Goal: Transaction & Acquisition: Purchase product/service

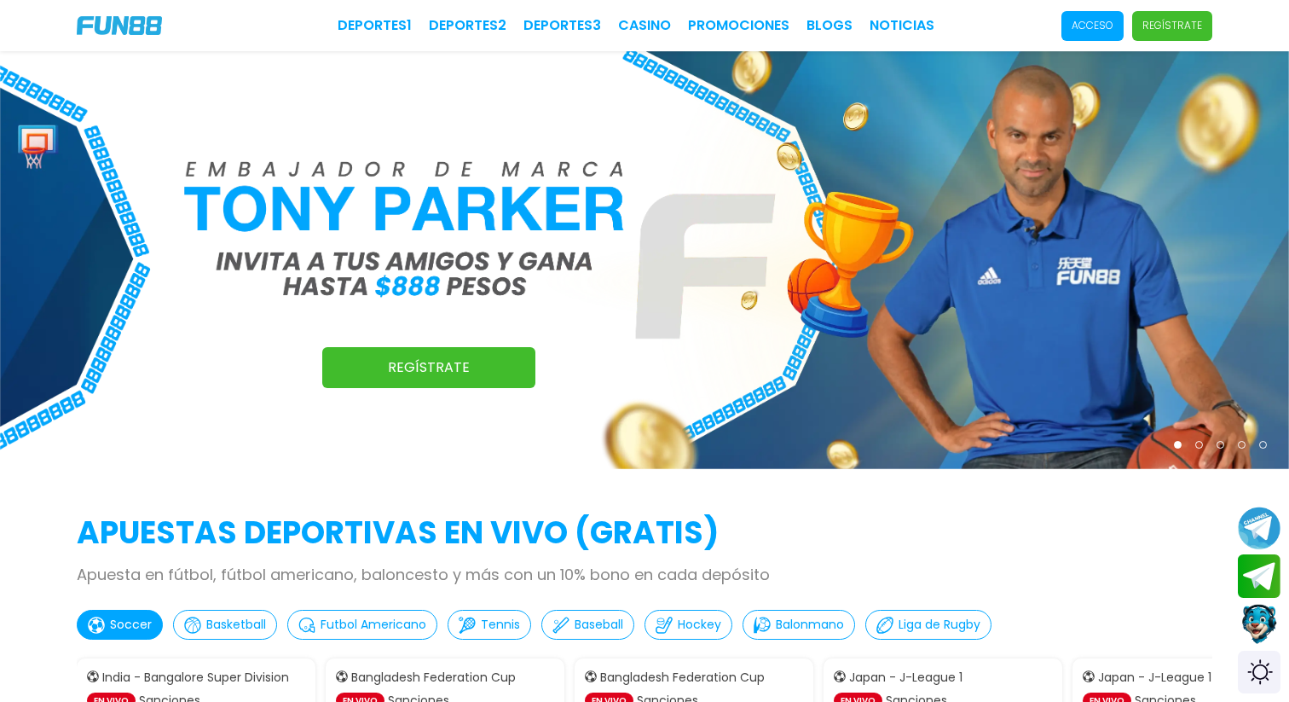
click at [1113, 26] on p "Acceso" at bounding box center [1092, 25] width 42 height 15
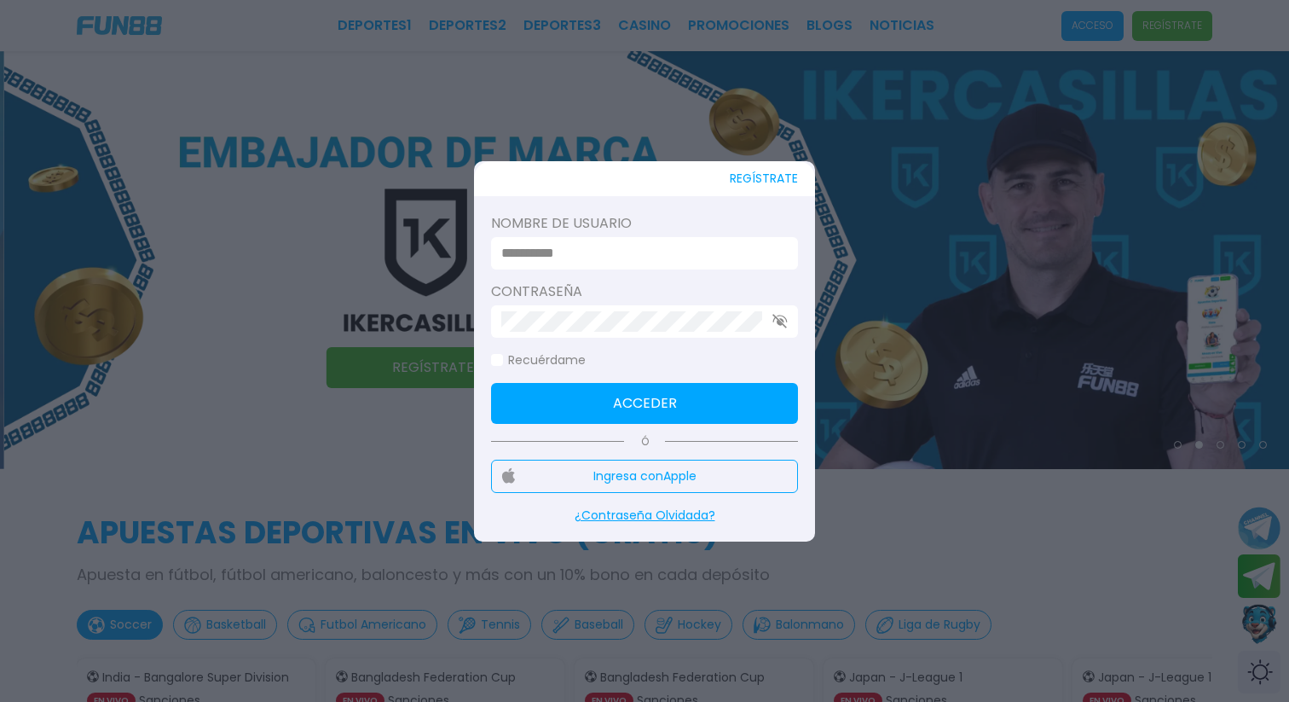
drag, startPoint x: 1113, startPoint y: 26, endPoint x: 1224, endPoint y: 26, distance: 110.8
click at [1210, 26] on div at bounding box center [644, 351] width 1289 height 702
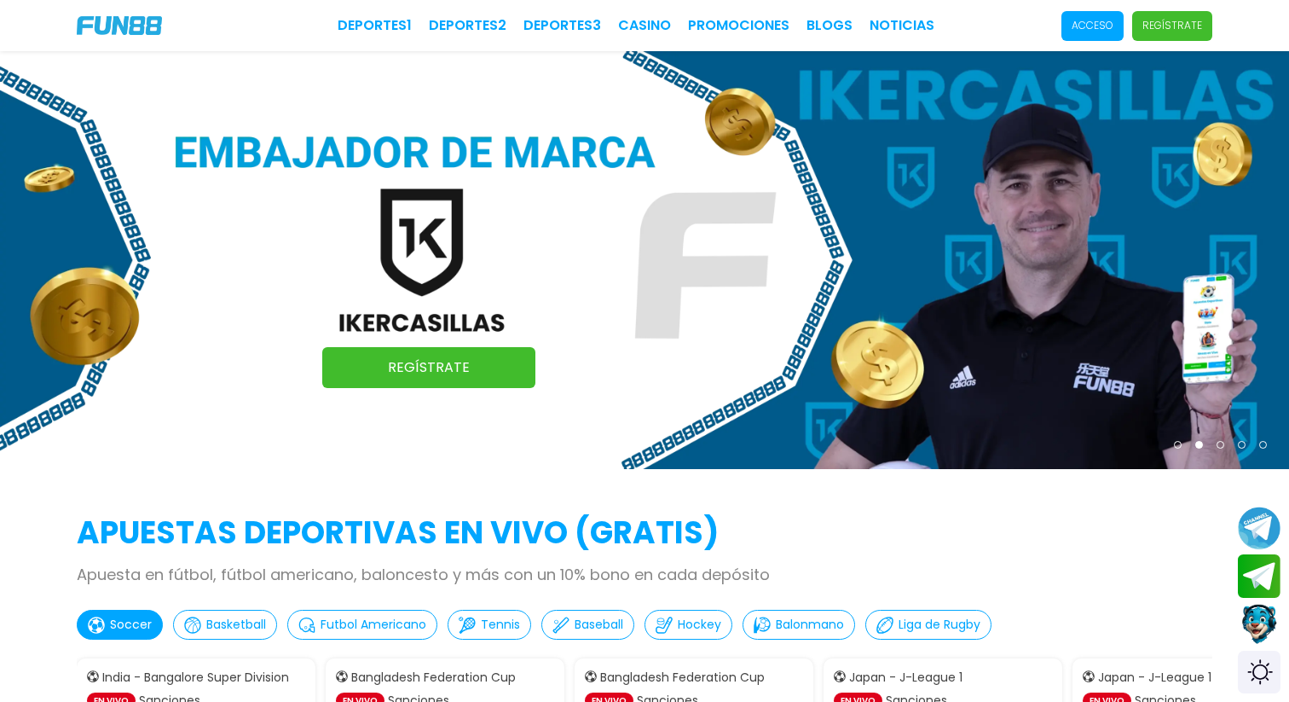
drag, startPoint x: 1288, startPoint y: 38, endPoint x: 1250, endPoint y: 47, distance: 39.5
click at [1285, 32] on div "Deportes 1 Deportes 2 Deportes 3 CASINO Promociones BLOGS NOTICIAS Acceso Regís…" at bounding box center [644, 25] width 1289 height 51
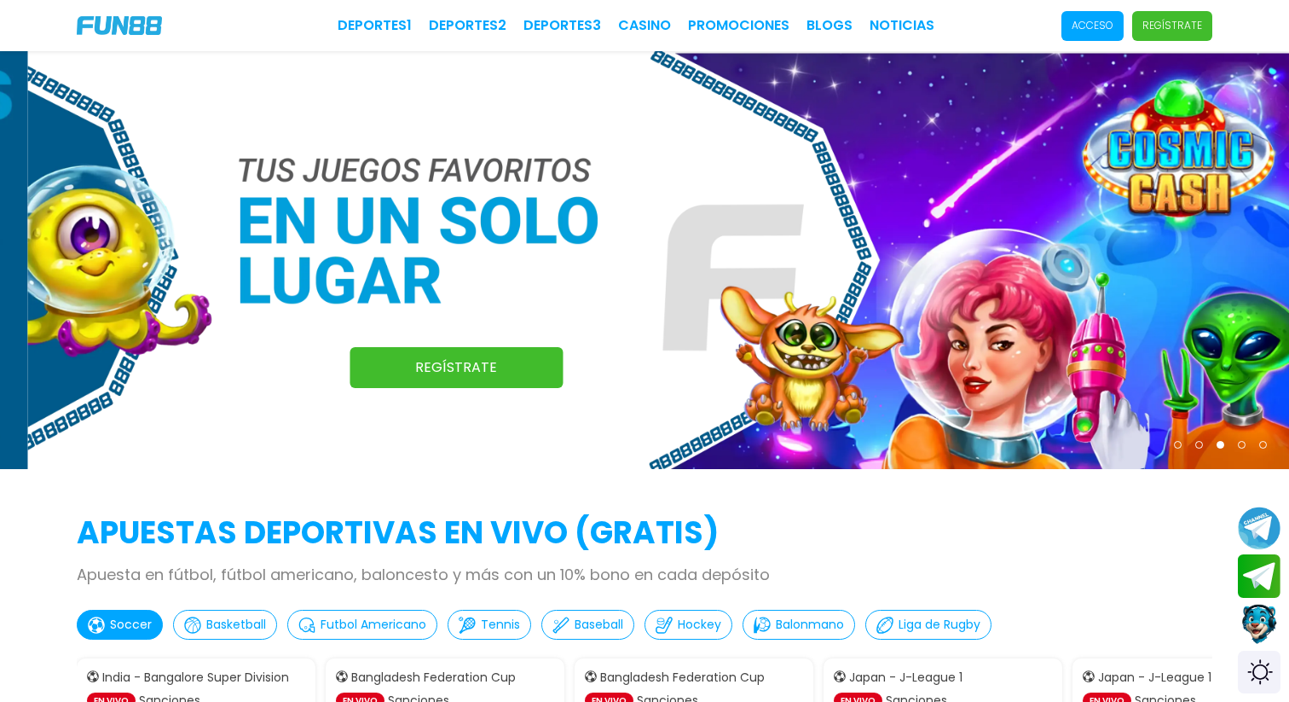
click at [1081, 15] on span "Acceso" at bounding box center [1092, 26] width 62 height 30
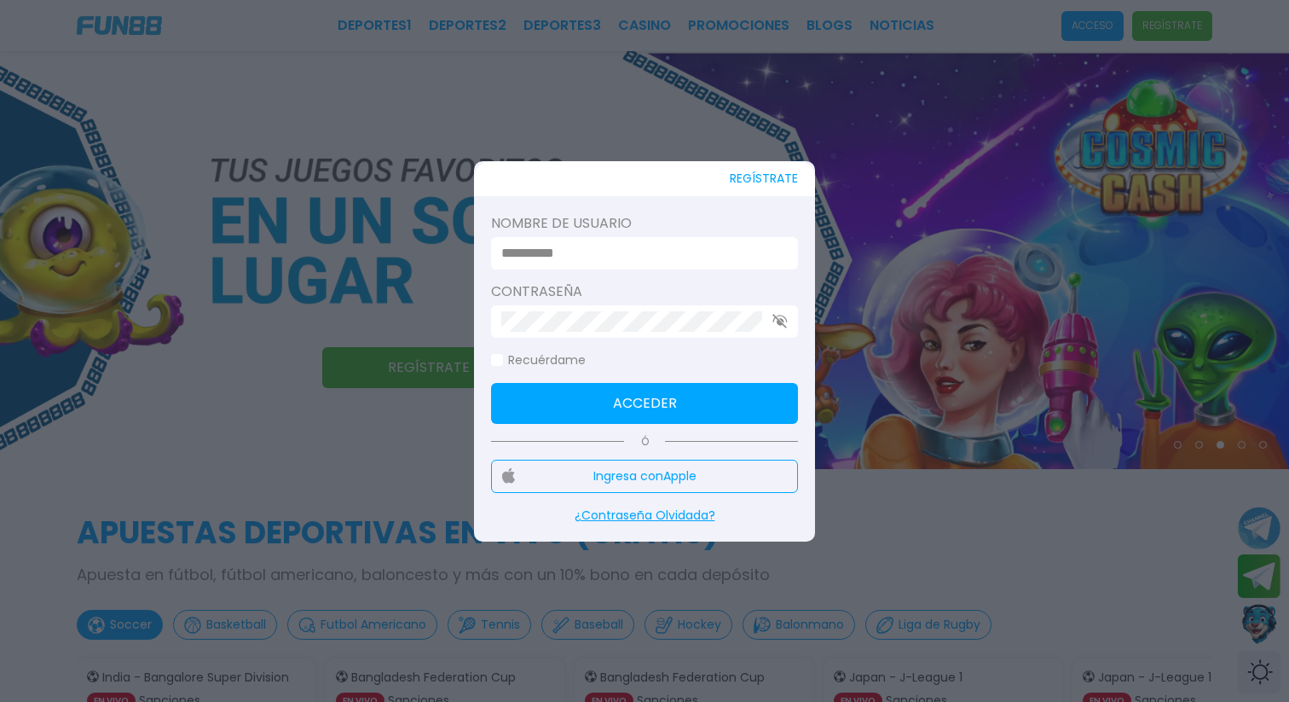
click at [609, 473] on button "Ingresa con Apple" at bounding box center [644, 475] width 307 height 33
click at [911, 182] on div at bounding box center [644, 351] width 1289 height 702
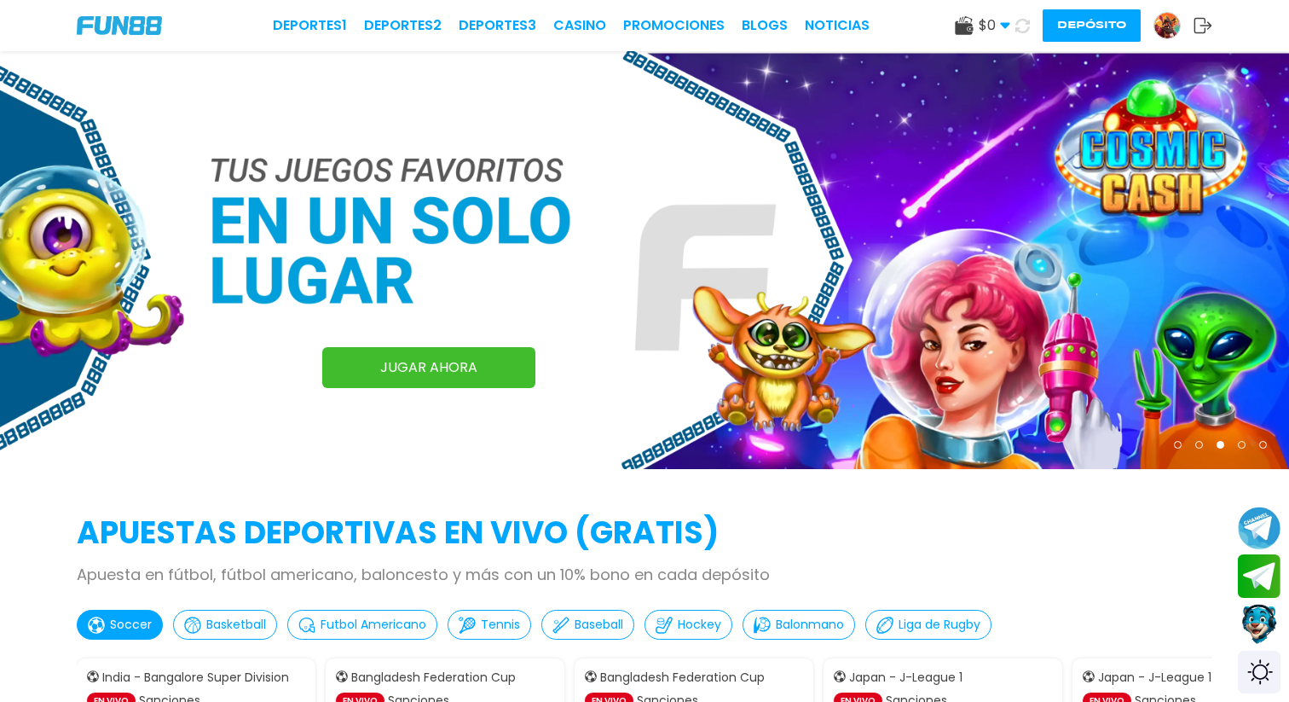
click at [1078, 20] on button "Depósito" at bounding box center [1091, 25] width 98 height 32
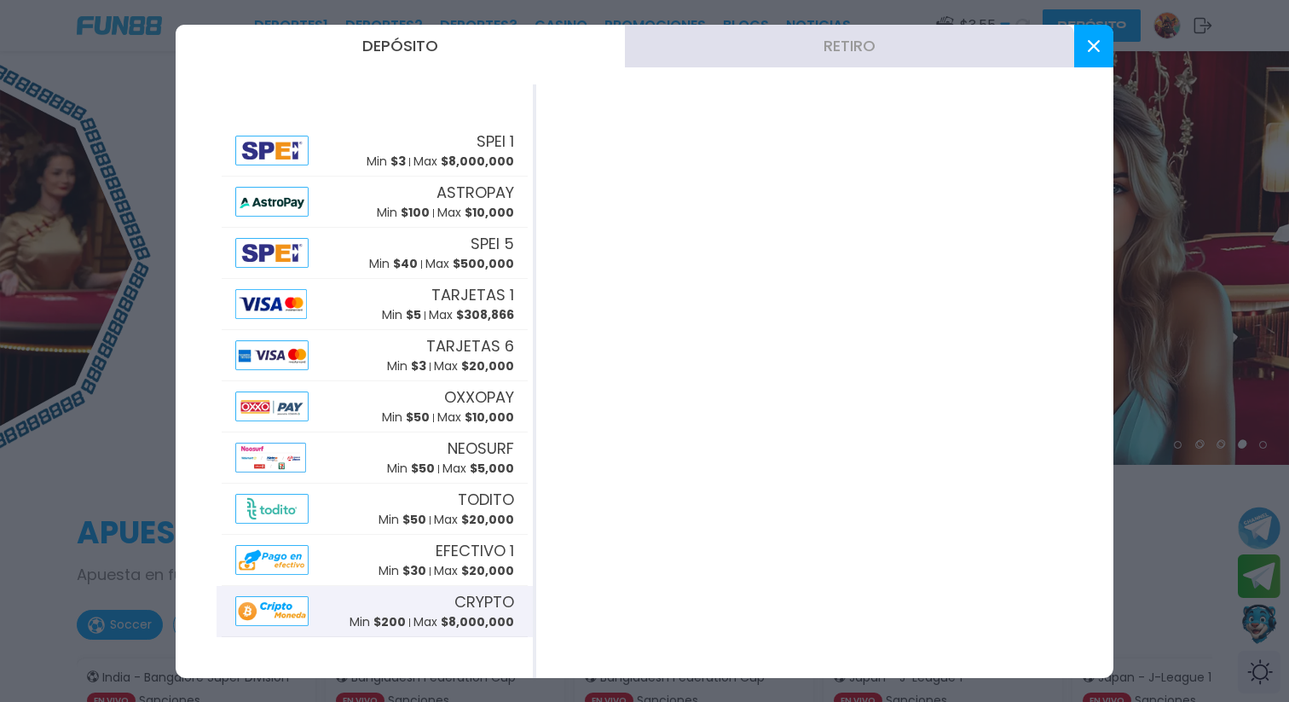
click at [471, 618] on span "$ 8,000,000" at bounding box center [477, 621] width 73 height 17
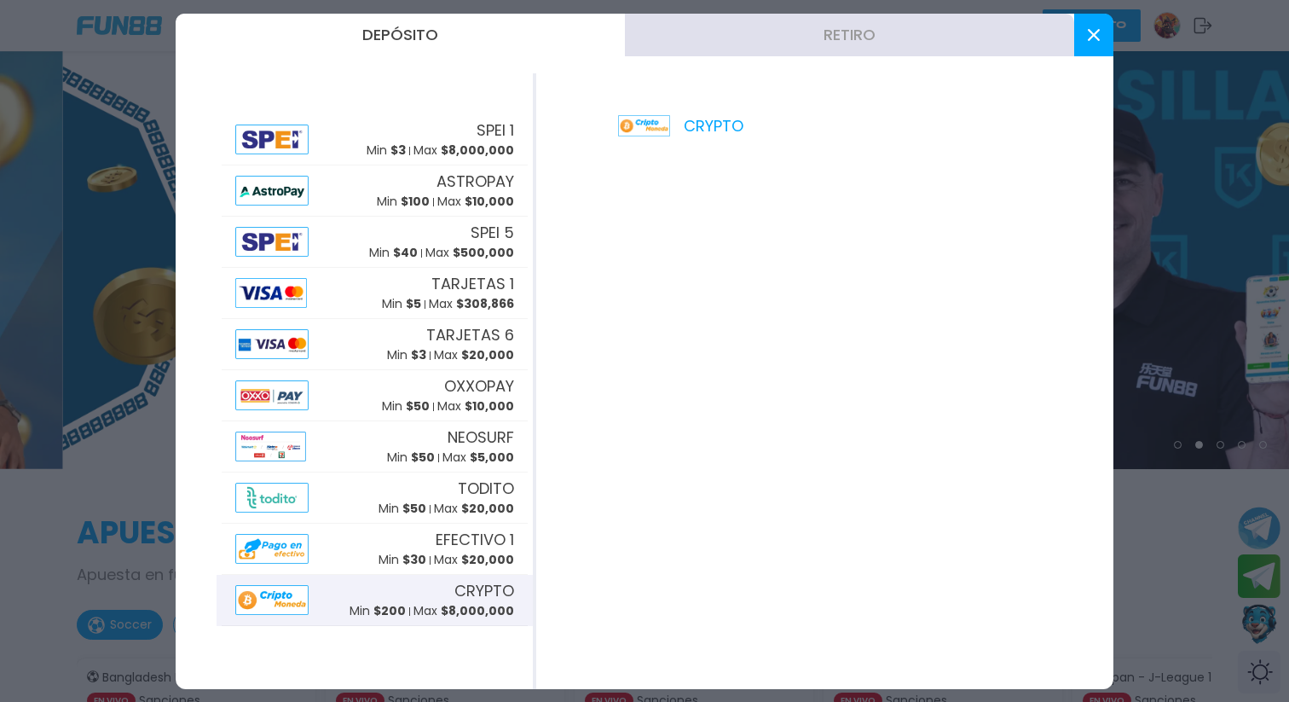
click at [1095, 34] on icon at bounding box center [1094, 35] width 12 height 12
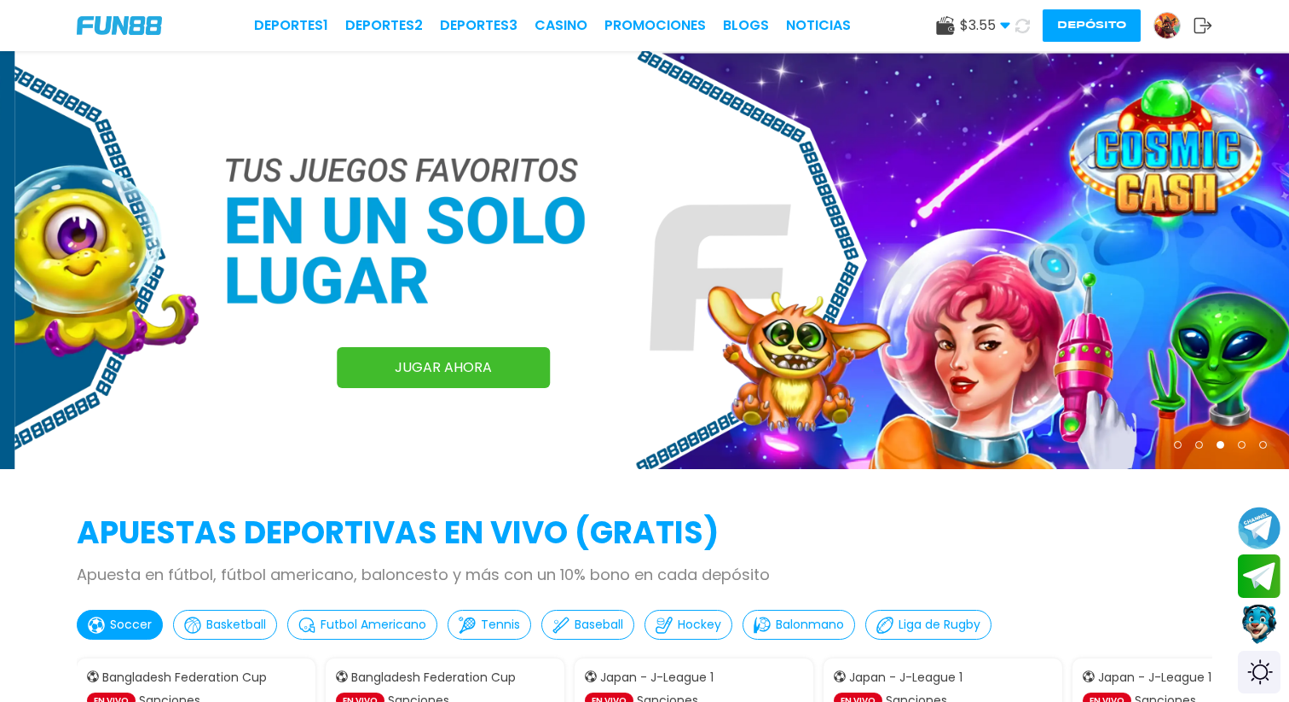
click at [838, 262] on img at bounding box center [658, 260] width 1289 height 418
